Goal: Task Accomplishment & Management: Complete application form

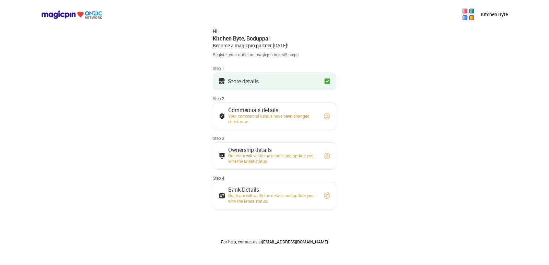
click at [307, 128] on button "Commercials details Your commercial details have been changed, check now" at bounding box center [275, 116] width 124 height 27
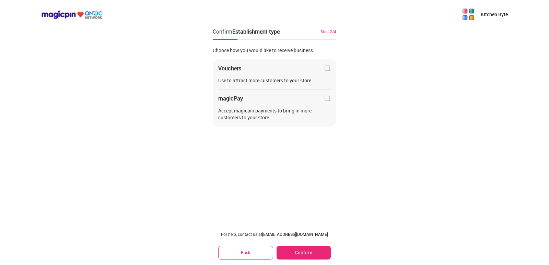
click at [299, 253] on button "Confirm" at bounding box center [304, 253] width 54 height 14
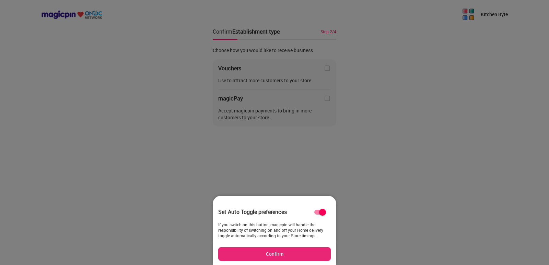
click at [182, 190] on div at bounding box center [274, 132] width 549 height 265
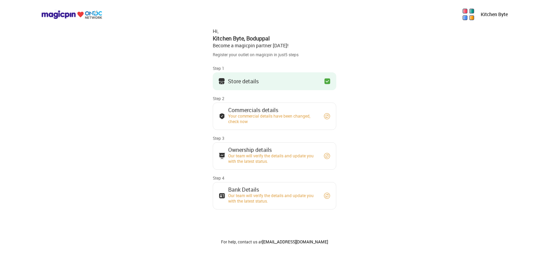
click at [282, 148] on button "Ownership details Our team will verify the details and update you with the late…" at bounding box center [275, 156] width 124 height 27
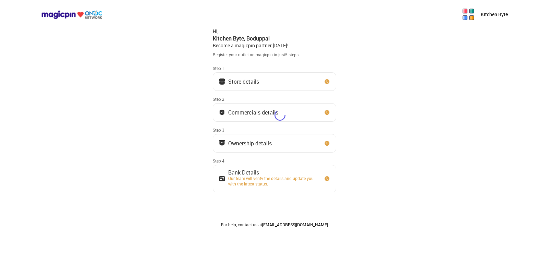
click at [260, 177] on div "Hi, Kitchen Byte , [PERSON_NAME] Become a magicpin partner [DATE]! Register you…" at bounding box center [275, 126] width 124 height 204
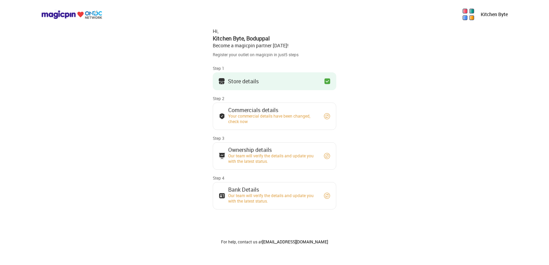
click at [261, 194] on div "Our team will verify the details and update you with the latest status." at bounding box center [272, 198] width 89 height 11
